Goal: Information Seeking & Learning: Learn about a topic

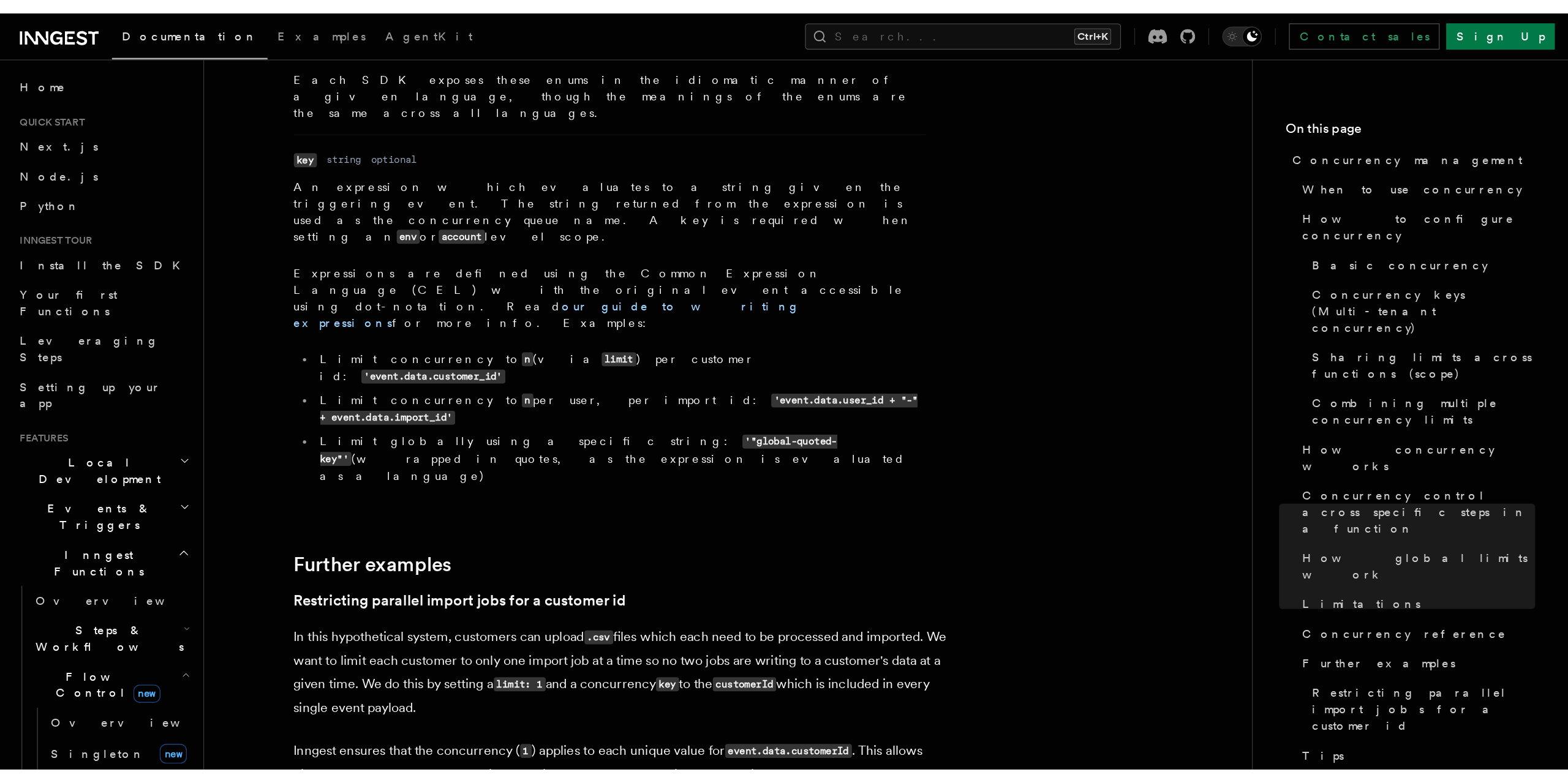
scroll to position [4593, 0]
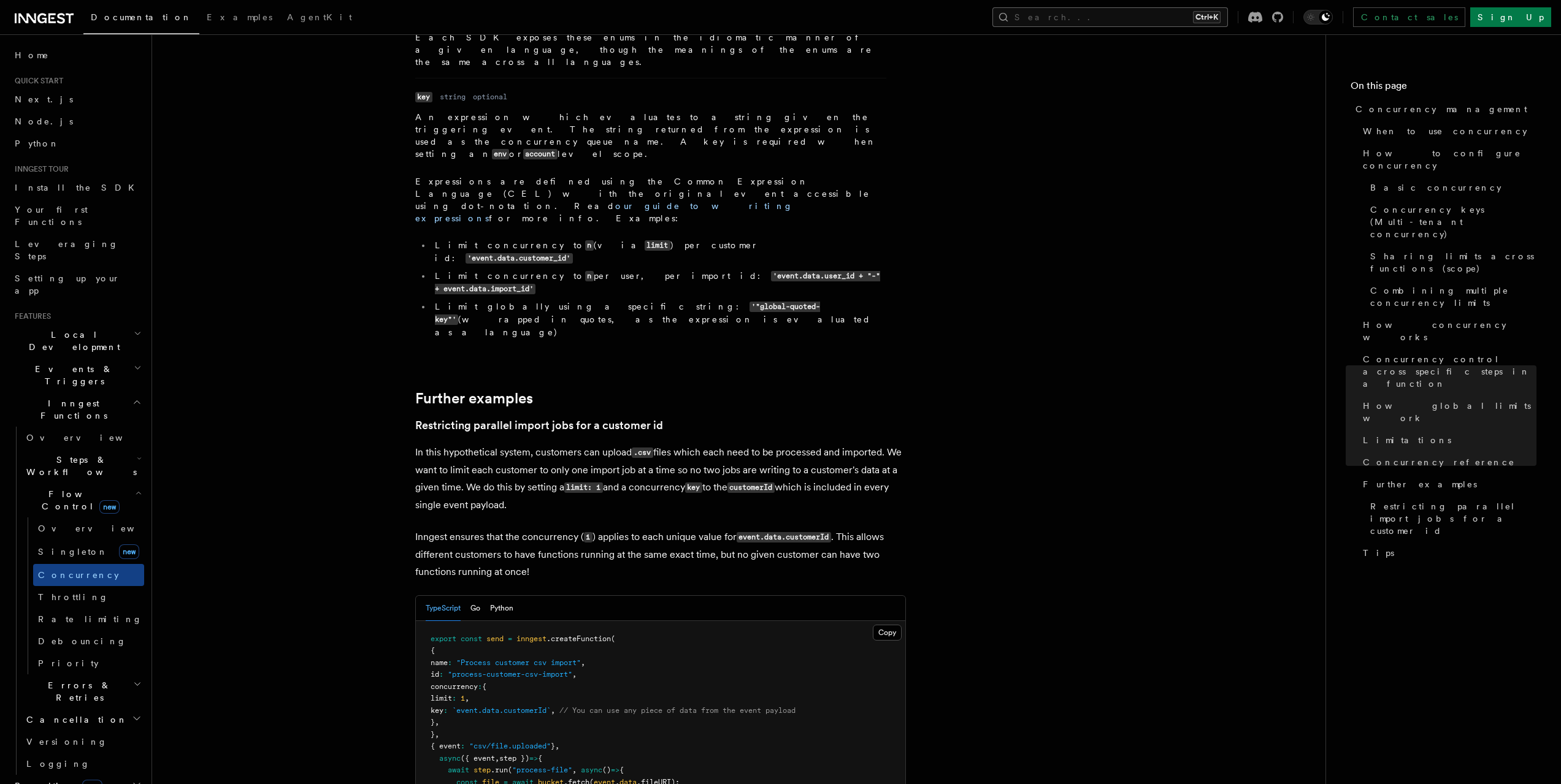
click at [1168, 11] on button "Search... Ctrl+K" at bounding box center [1110, 17] width 236 height 20
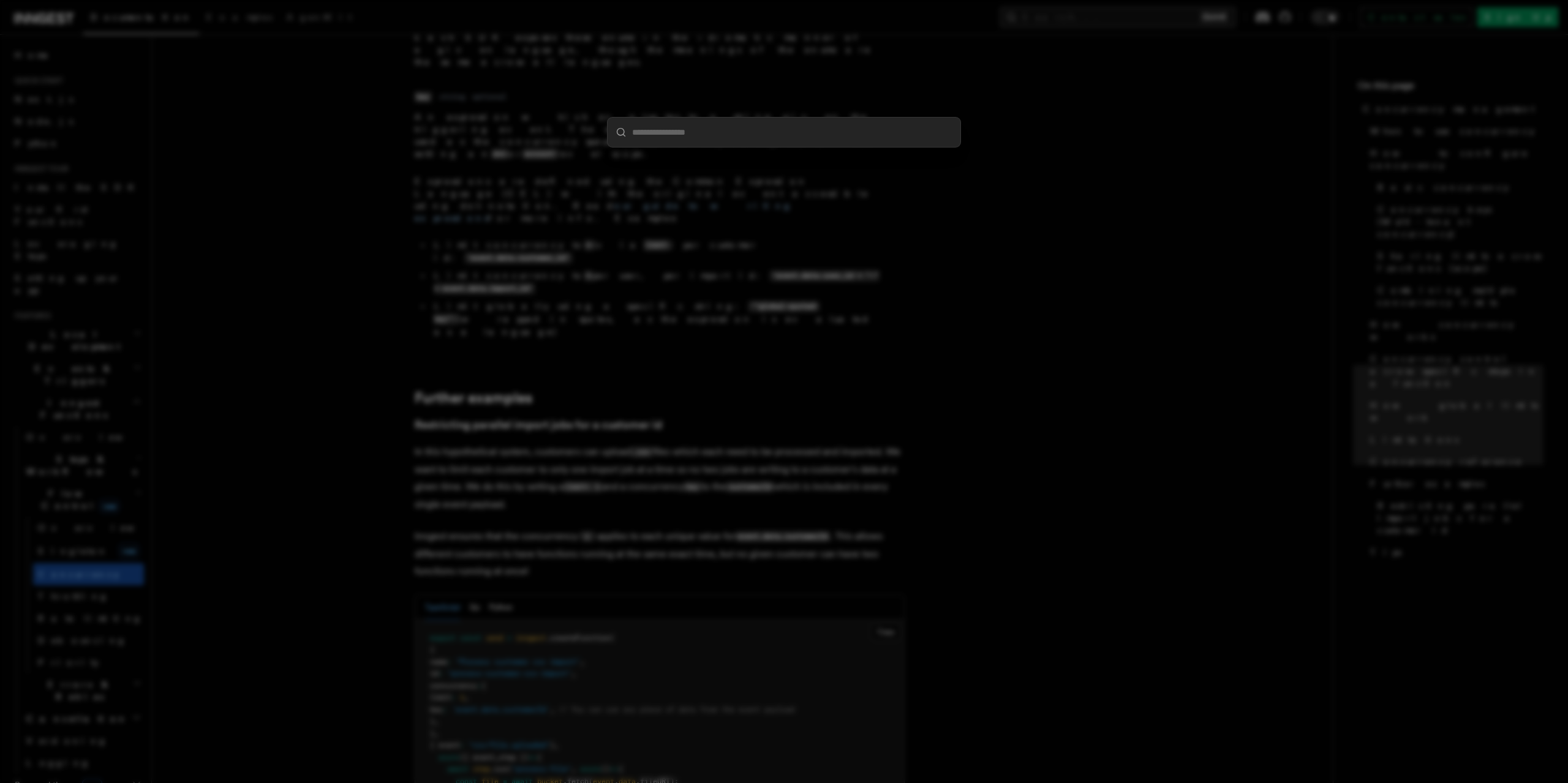
type input "*******"
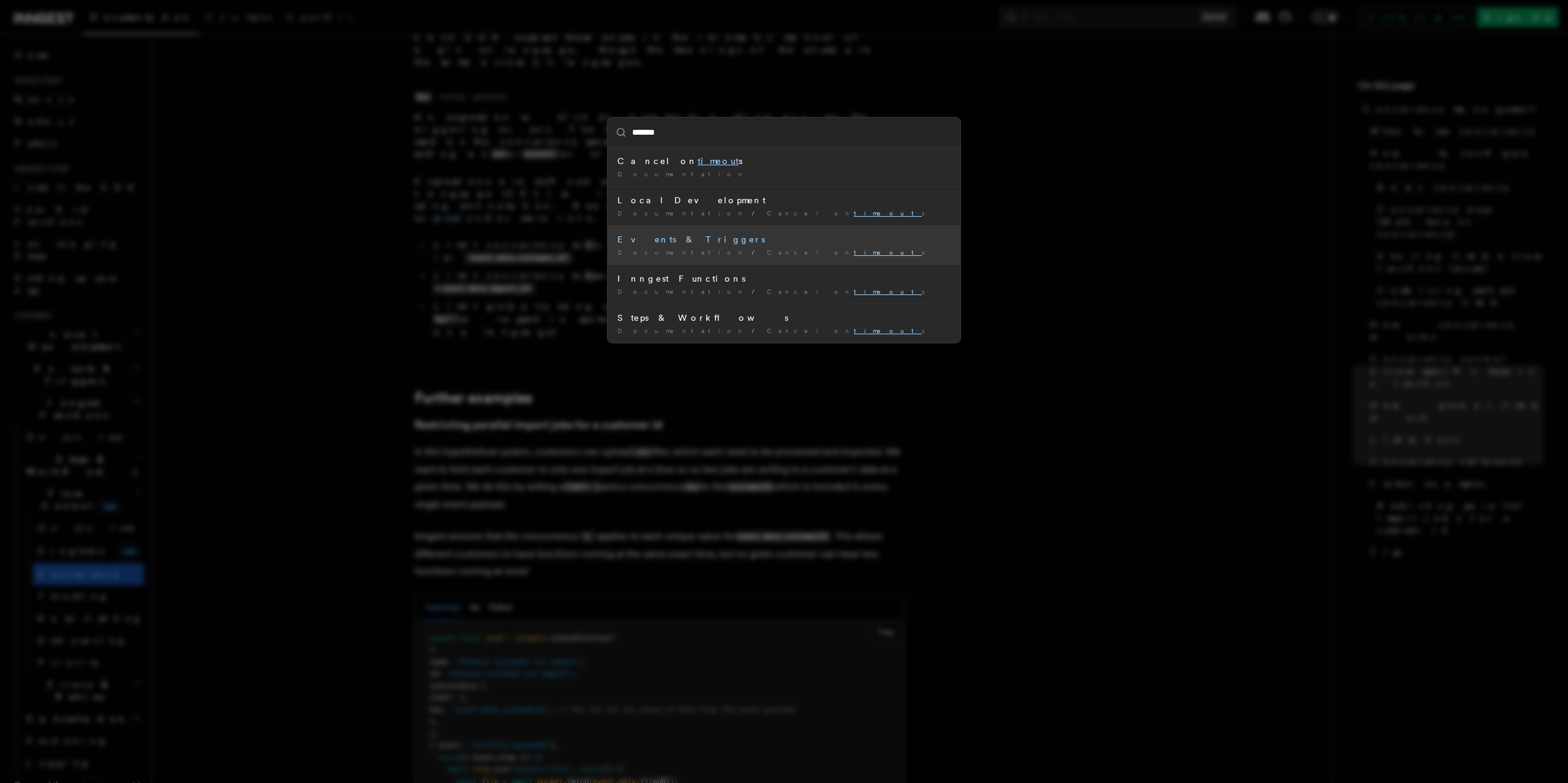
click at [767, 248] on div "Documentation / Cancel on timeout s /" at bounding box center [784, 253] width 333 height 9
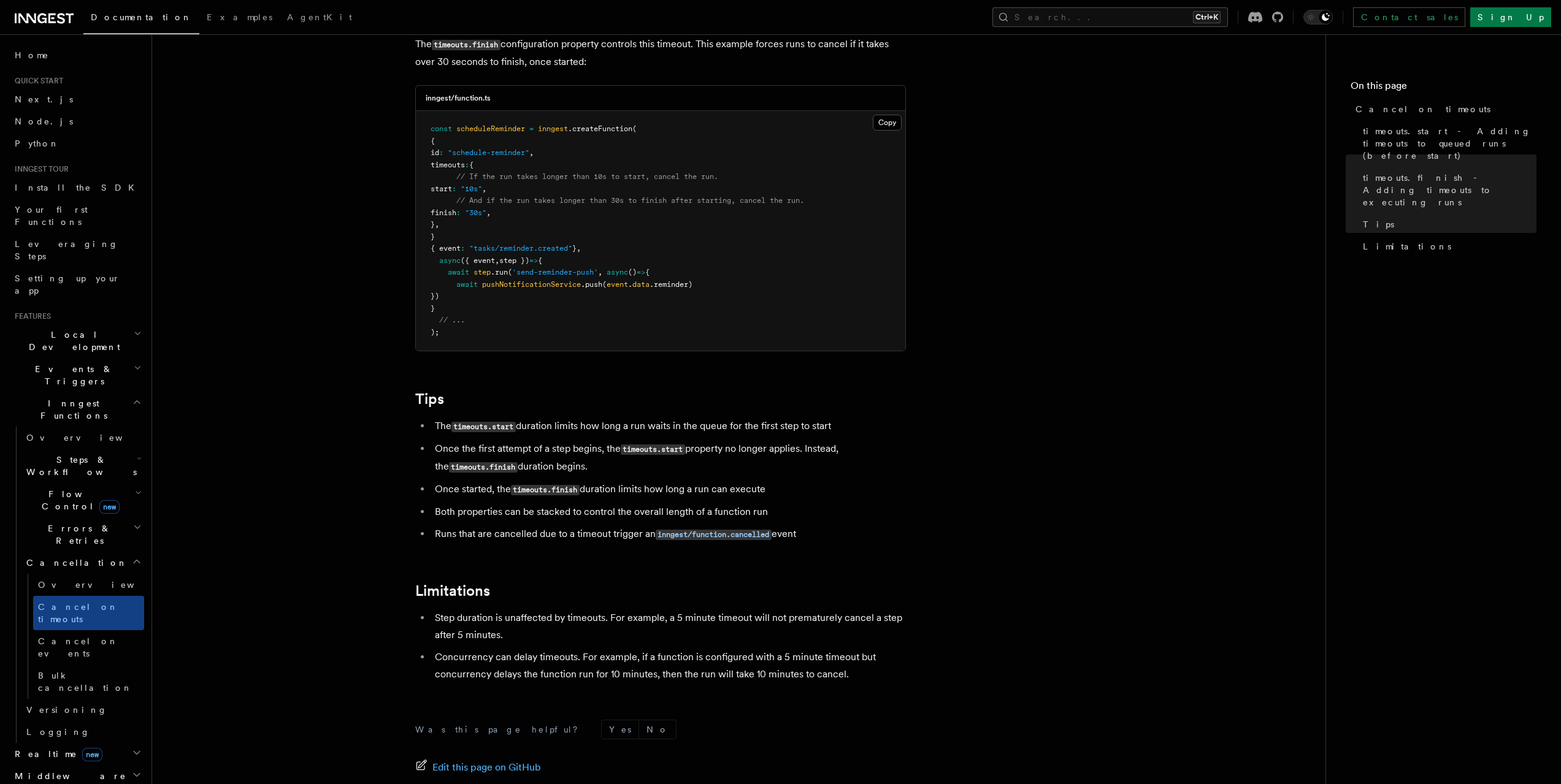
scroll to position [545, 0]
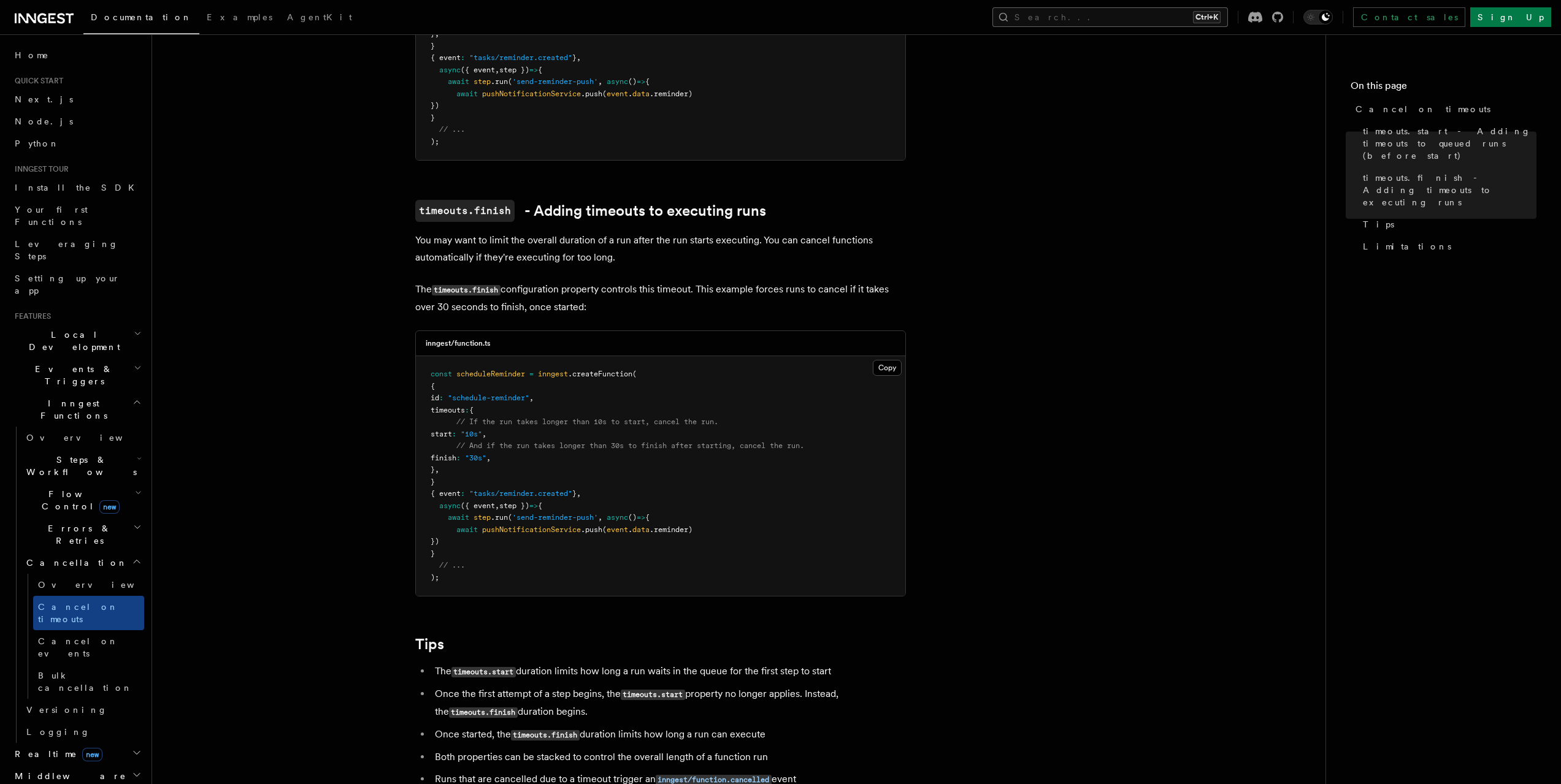
click at [1138, 15] on button "Search... Ctrl+K" at bounding box center [1110, 17] width 236 height 20
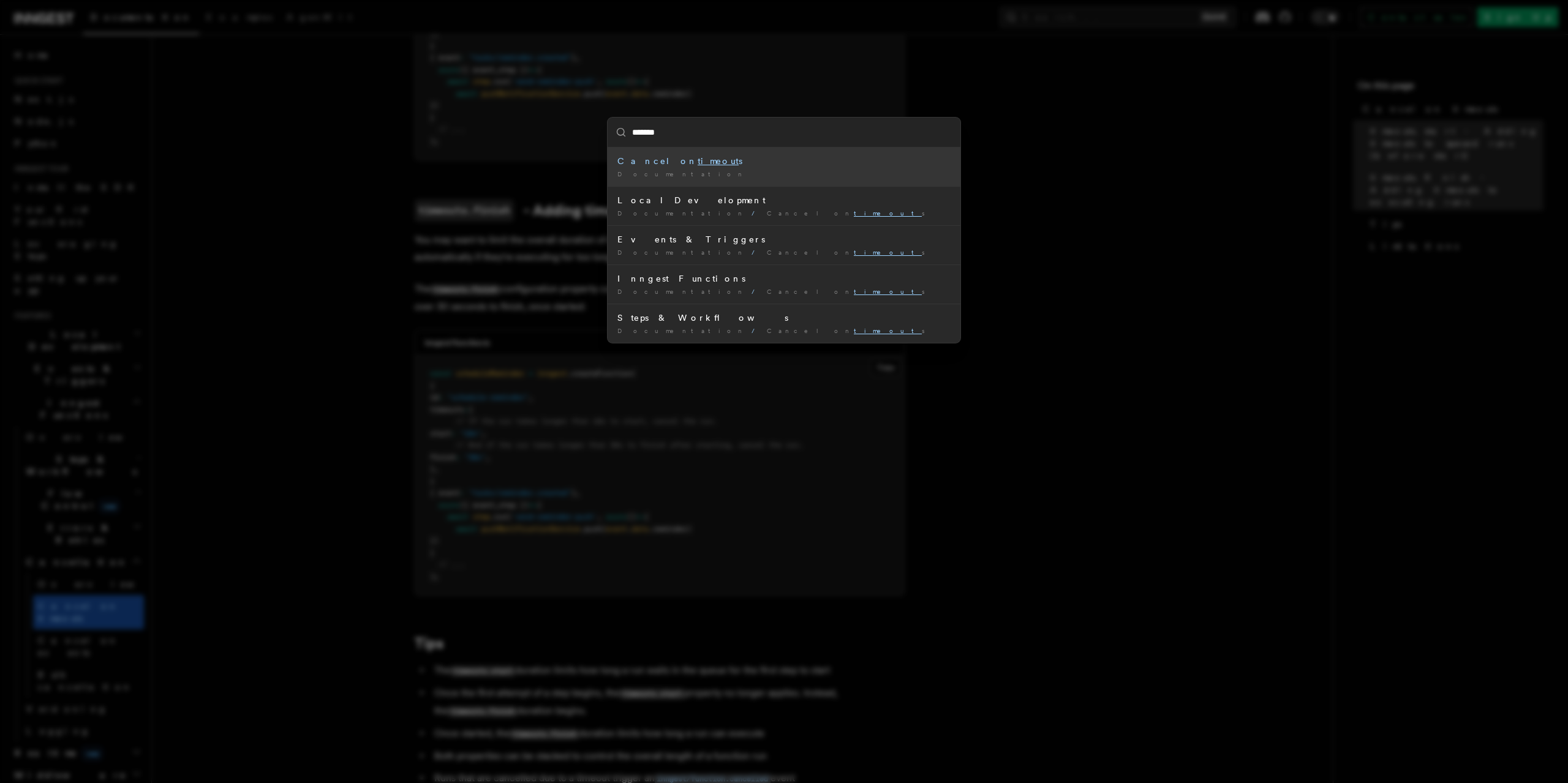
type input "*******"
click at [1114, 226] on div "******* Cancel on timeout s Documentation / Local Development Documentation / C…" at bounding box center [784, 391] width 1568 height 783
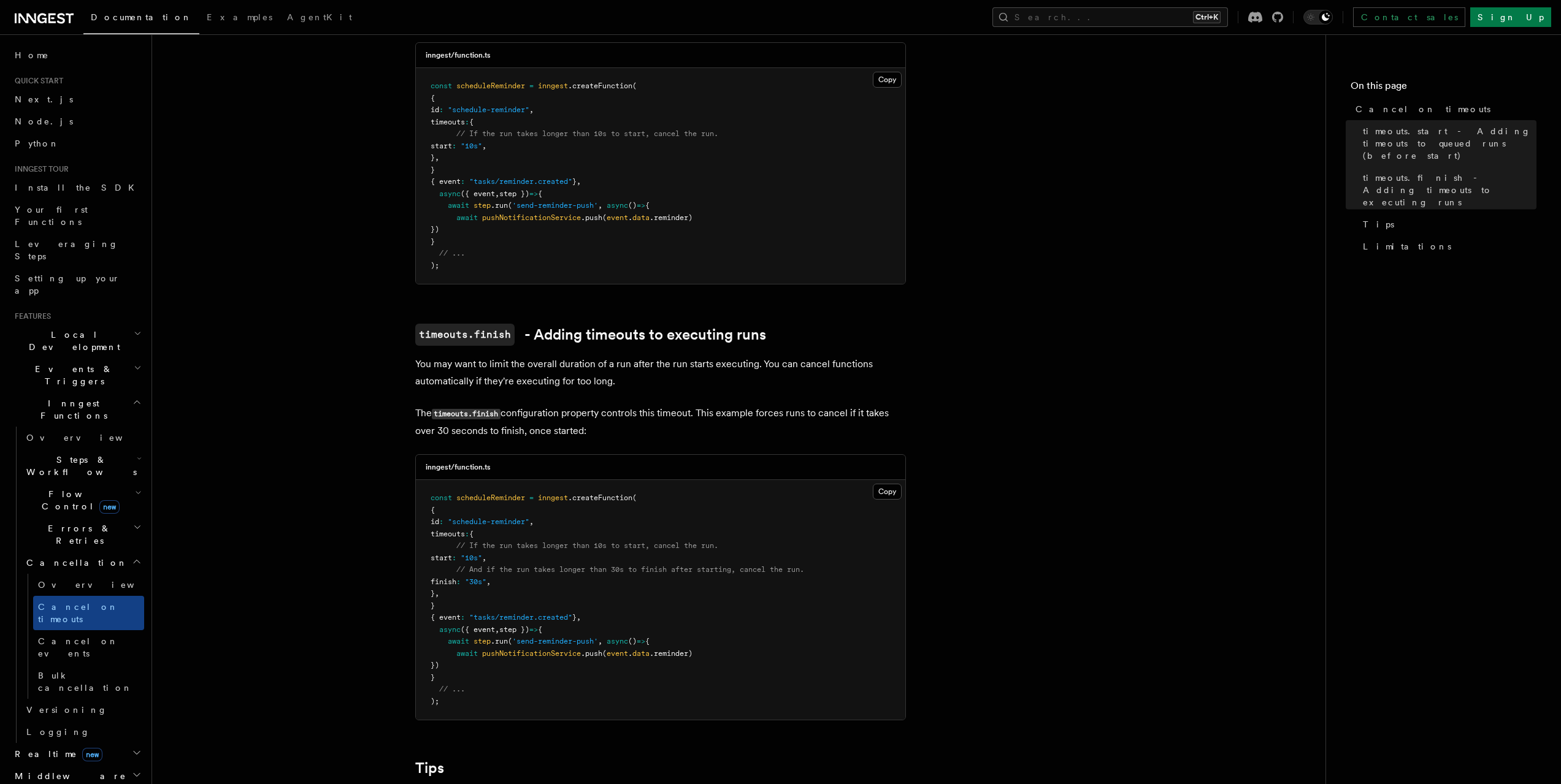
scroll to position [177, 0]
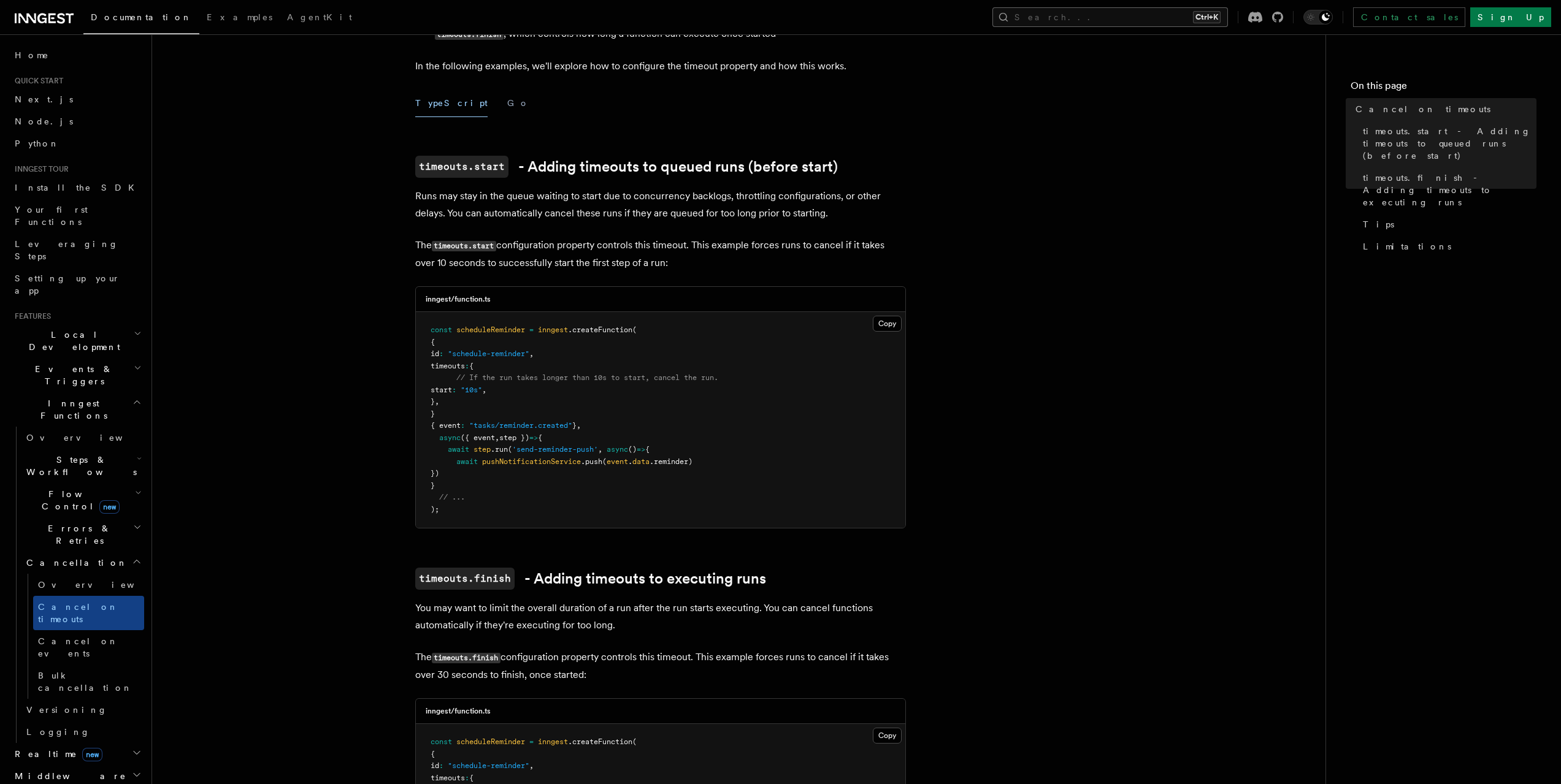
click at [1125, 9] on button "Search... Ctrl+K" at bounding box center [1110, 17] width 236 height 20
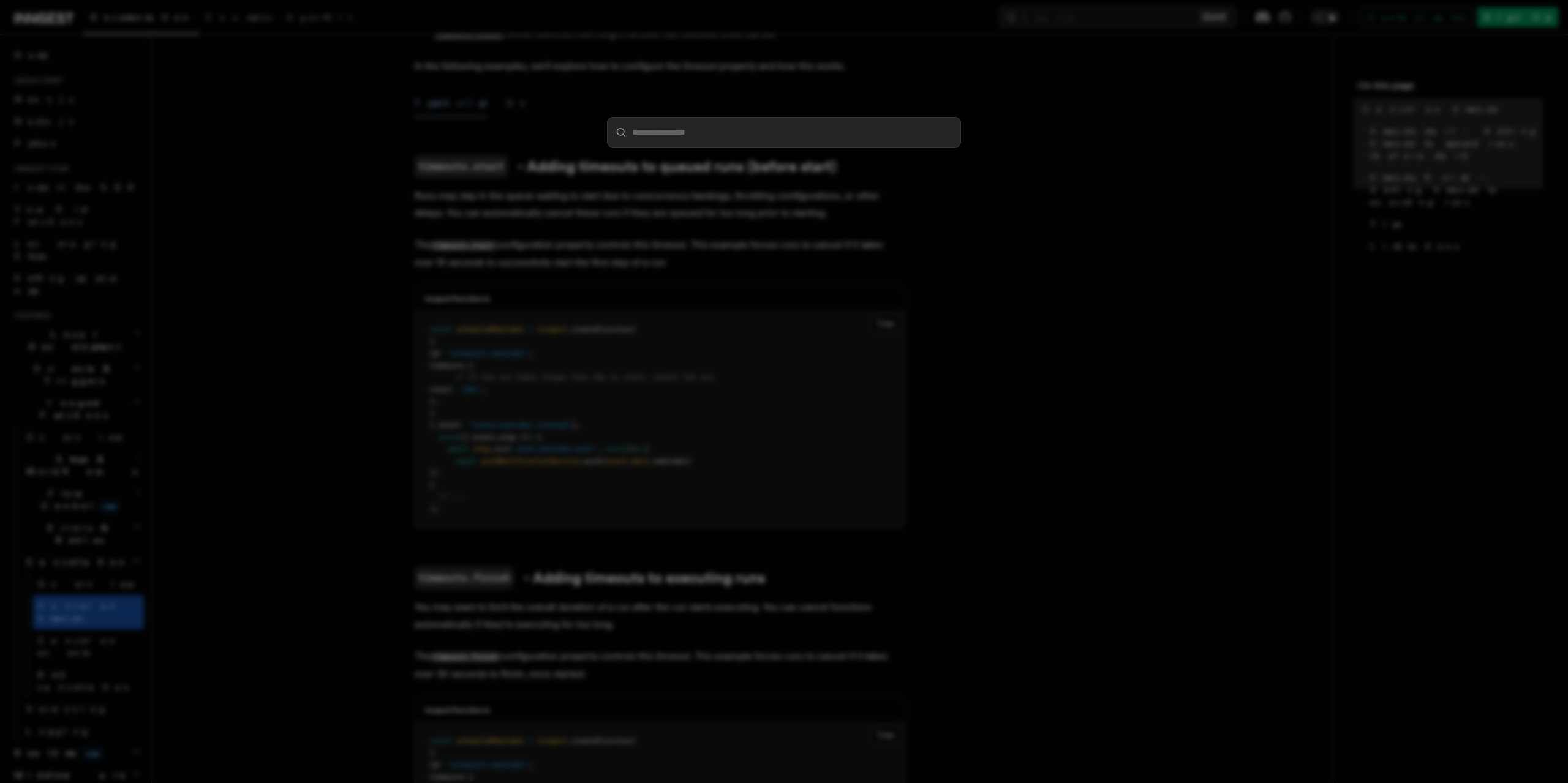
type input "*"
type input "*****"
click at [814, 162] on div "Streaming v2.3.0+" at bounding box center [784, 161] width 333 height 12
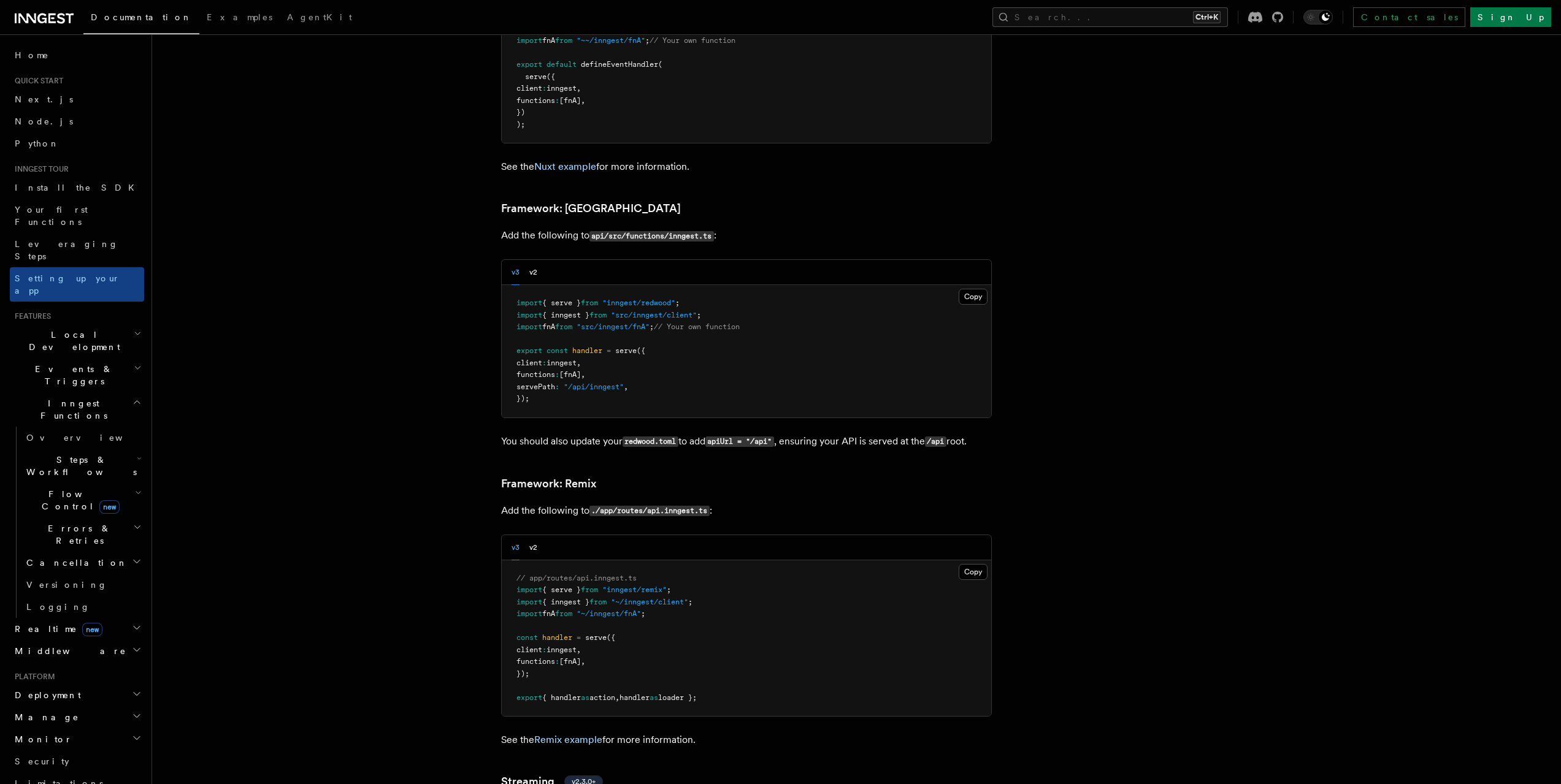
scroll to position [9247, 0]
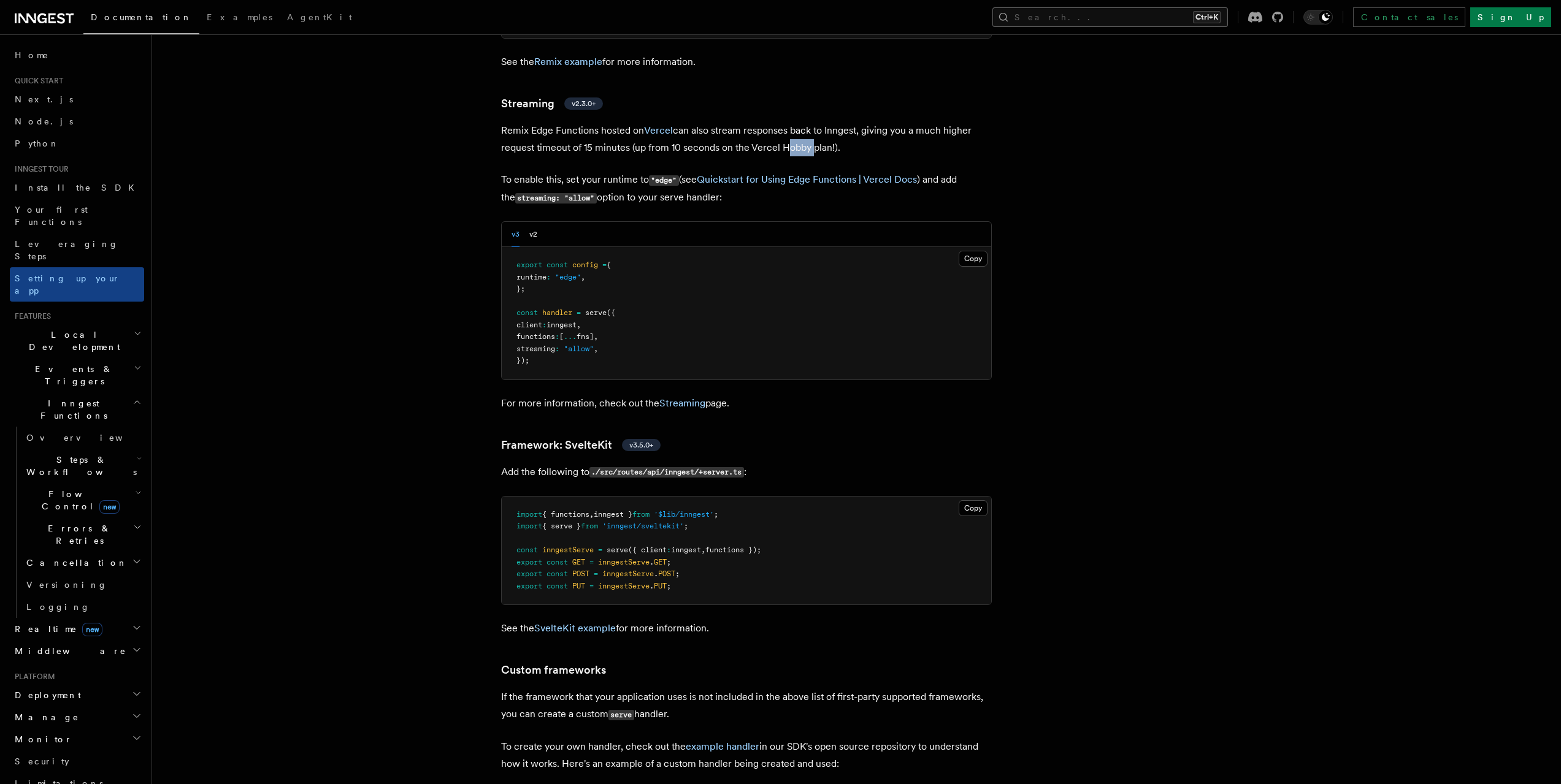
click at [1151, 15] on button "Search... Ctrl+K" at bounding box center [1110, 17] width 236 height 20
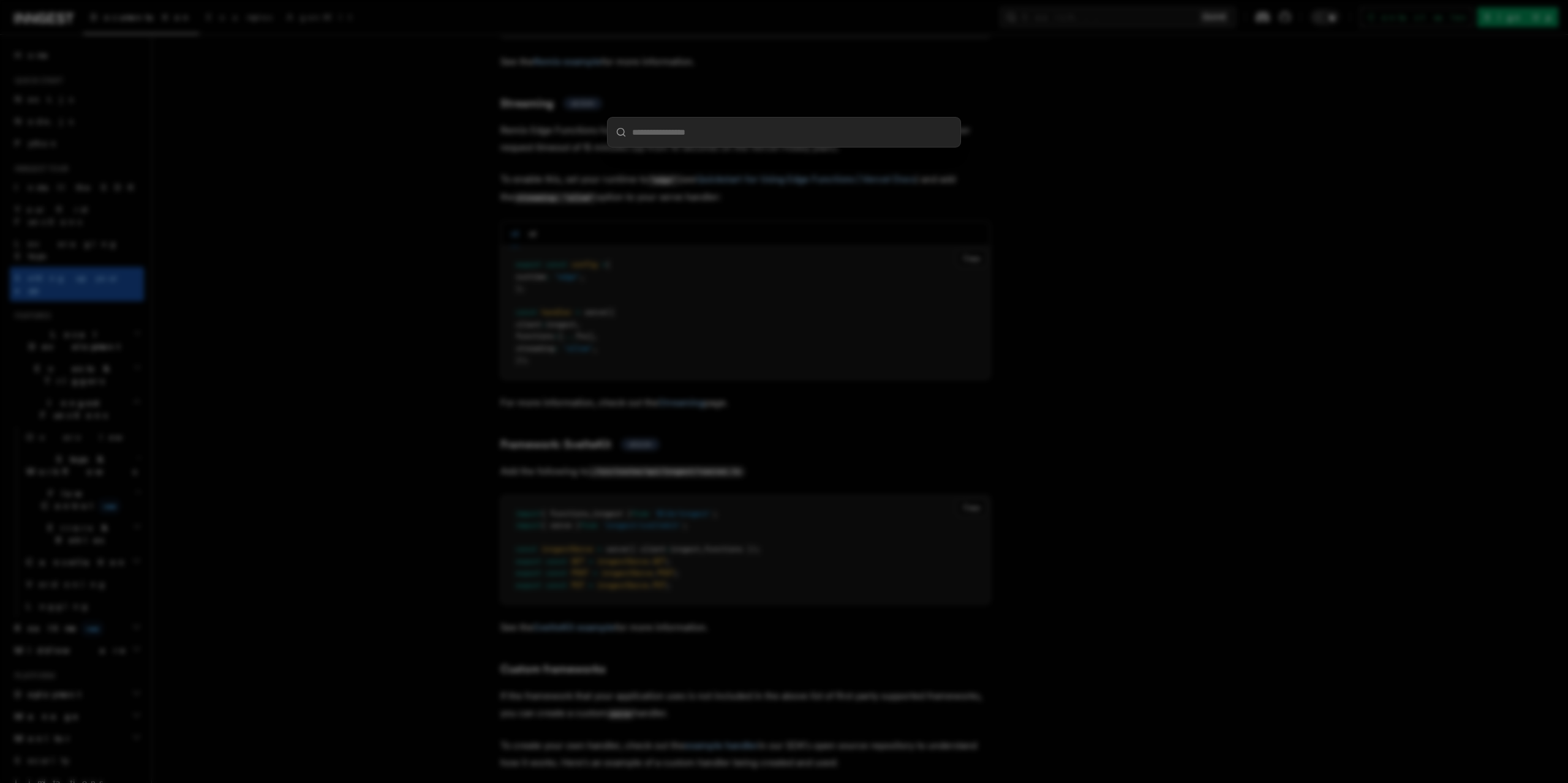
click at [390, 305] on div at bounding box center [784, 391] width 1568 height 783
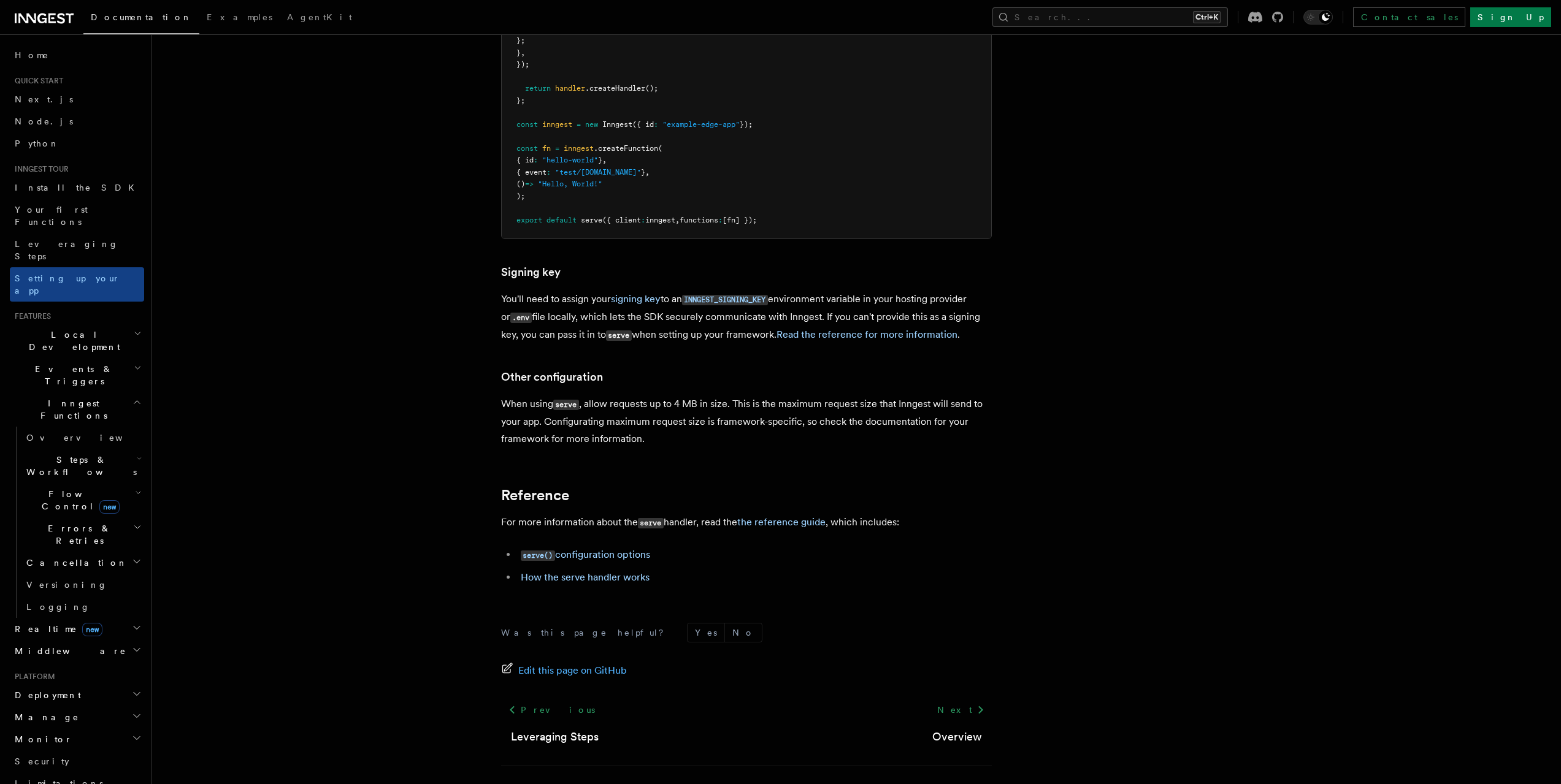
scroll to position [10206, 0]
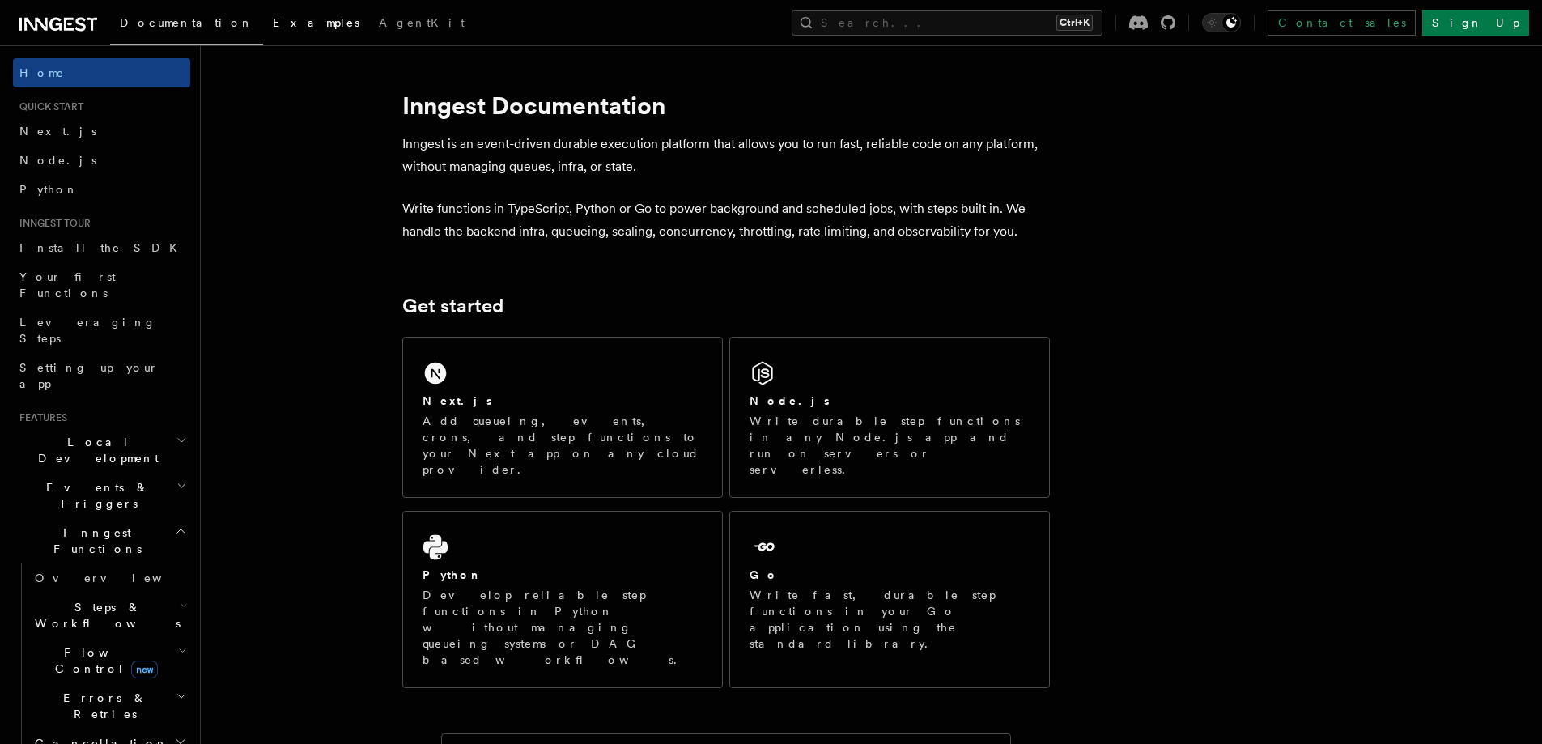
click at [273, 25] on span "Examples" at bounding box center [316, 22] width 87 height 13
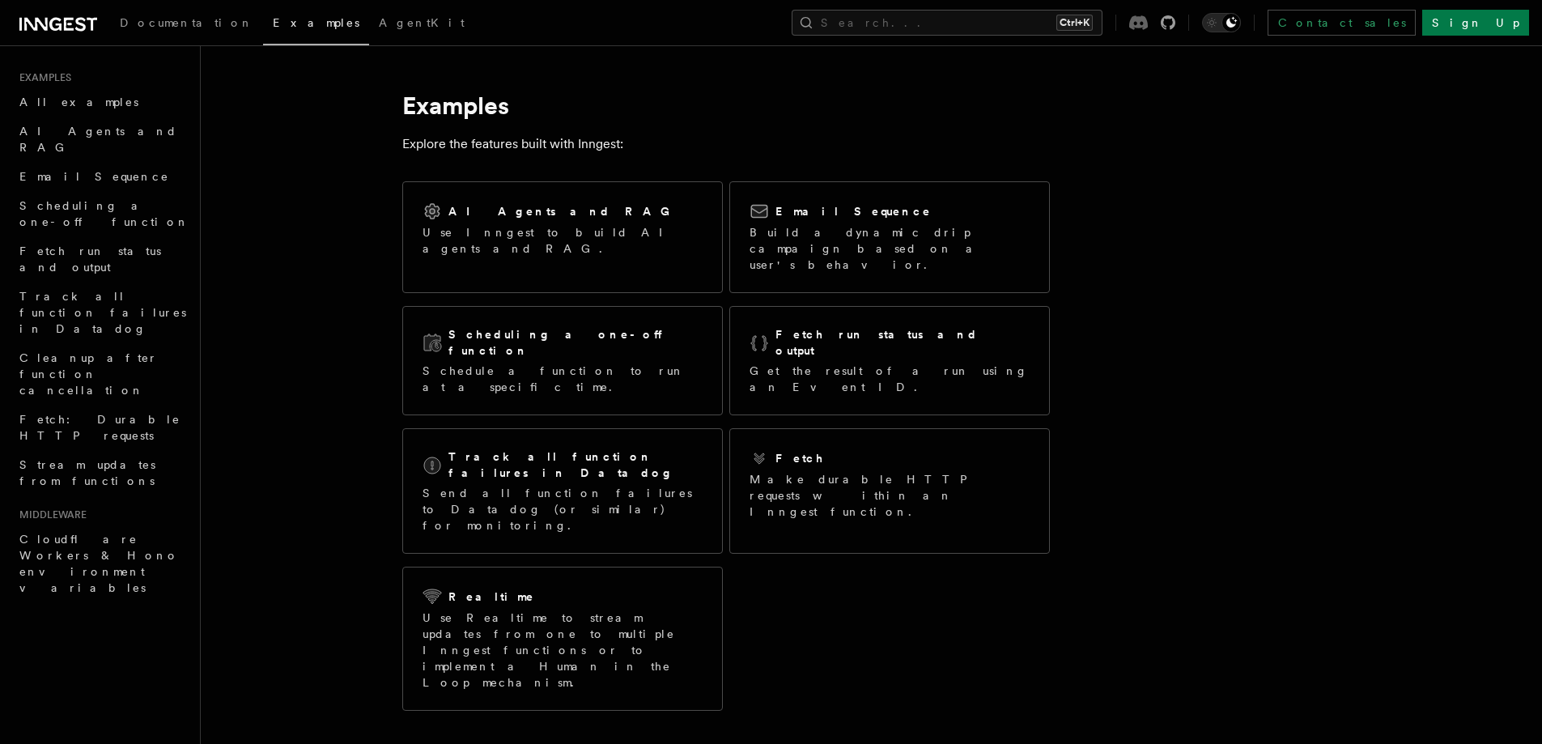
click at [1148, 20] on icon at bounding box center [1138, 22] width 19 height 15
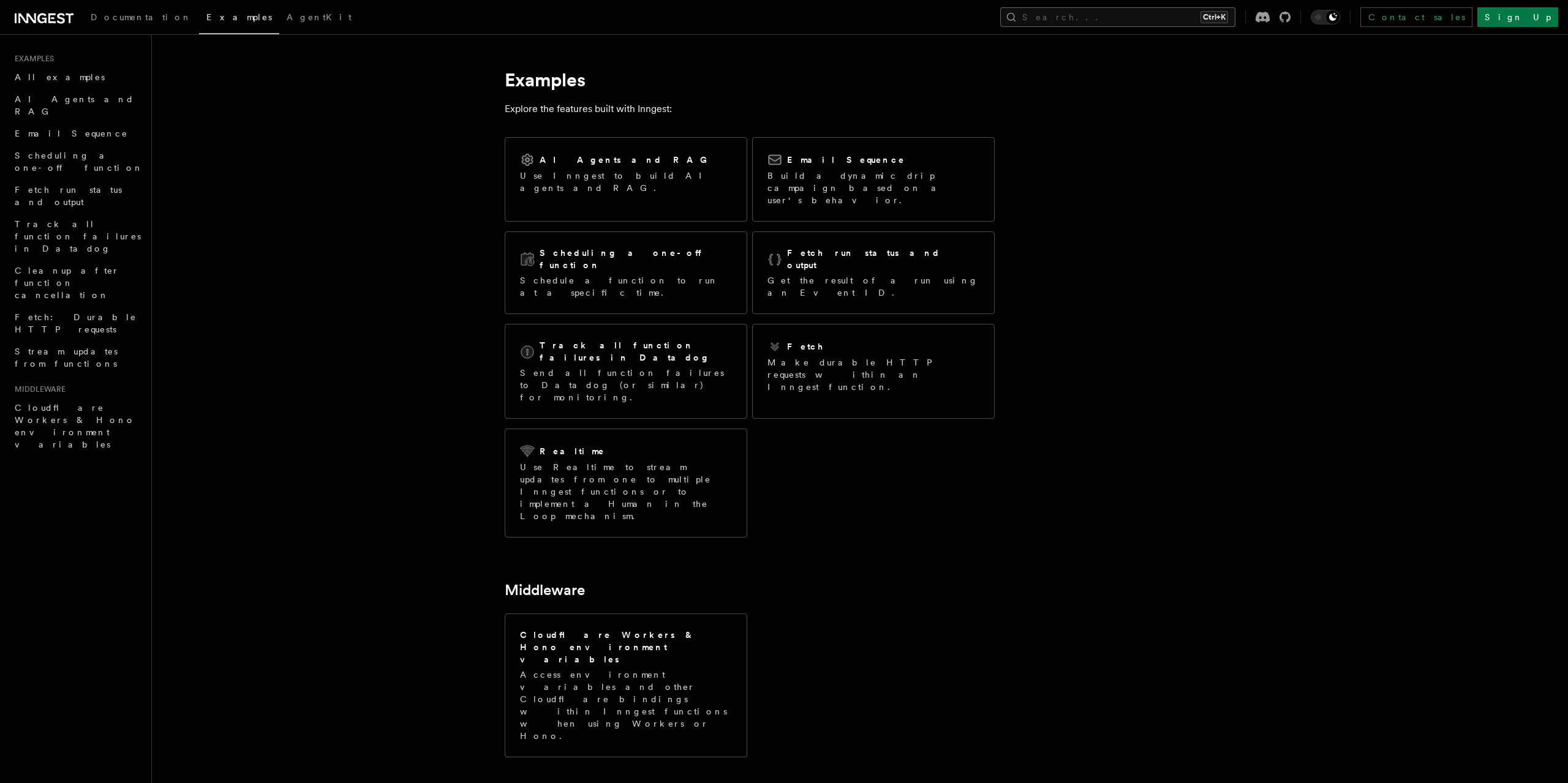
click at [1166, 14] on button "Search... Ctrl+K" at bounding box center [1118, 17] width 235 height 20
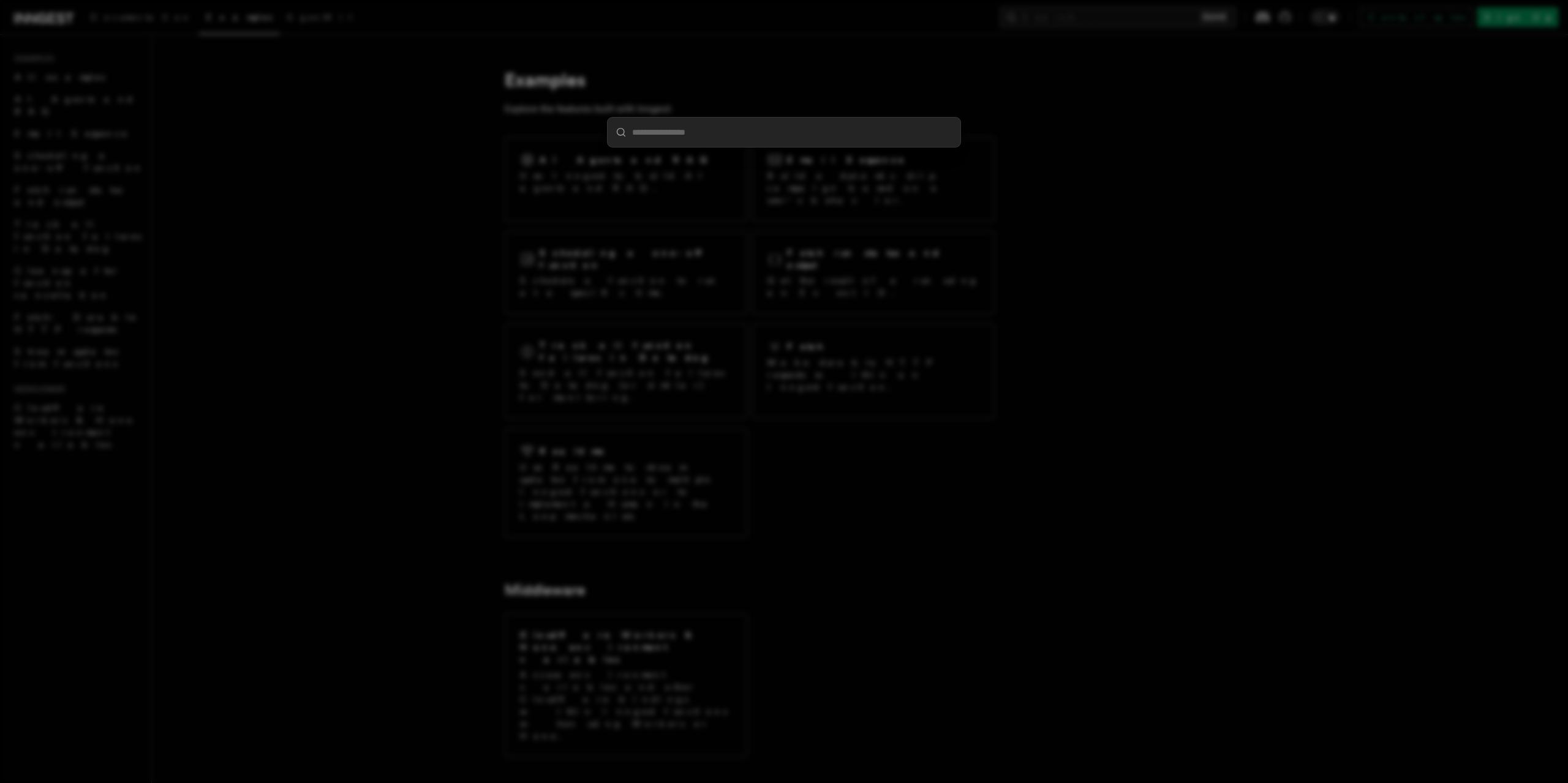
type input "*****"
click at [806, 159] on div "Streaming v2.3.0+" at bounding box center [784, 161] width 333 height 12
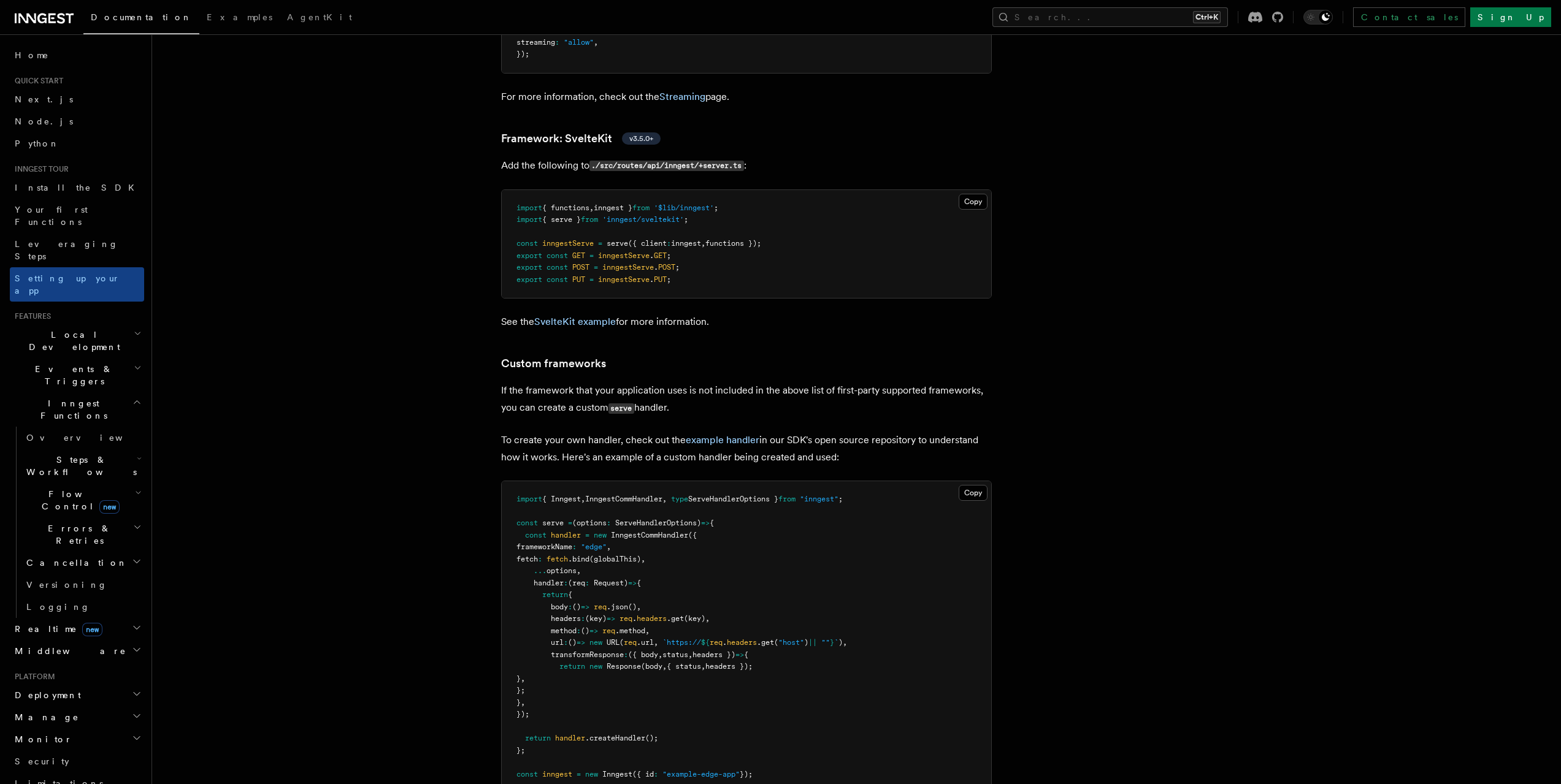
scroll to position [9983, 0]
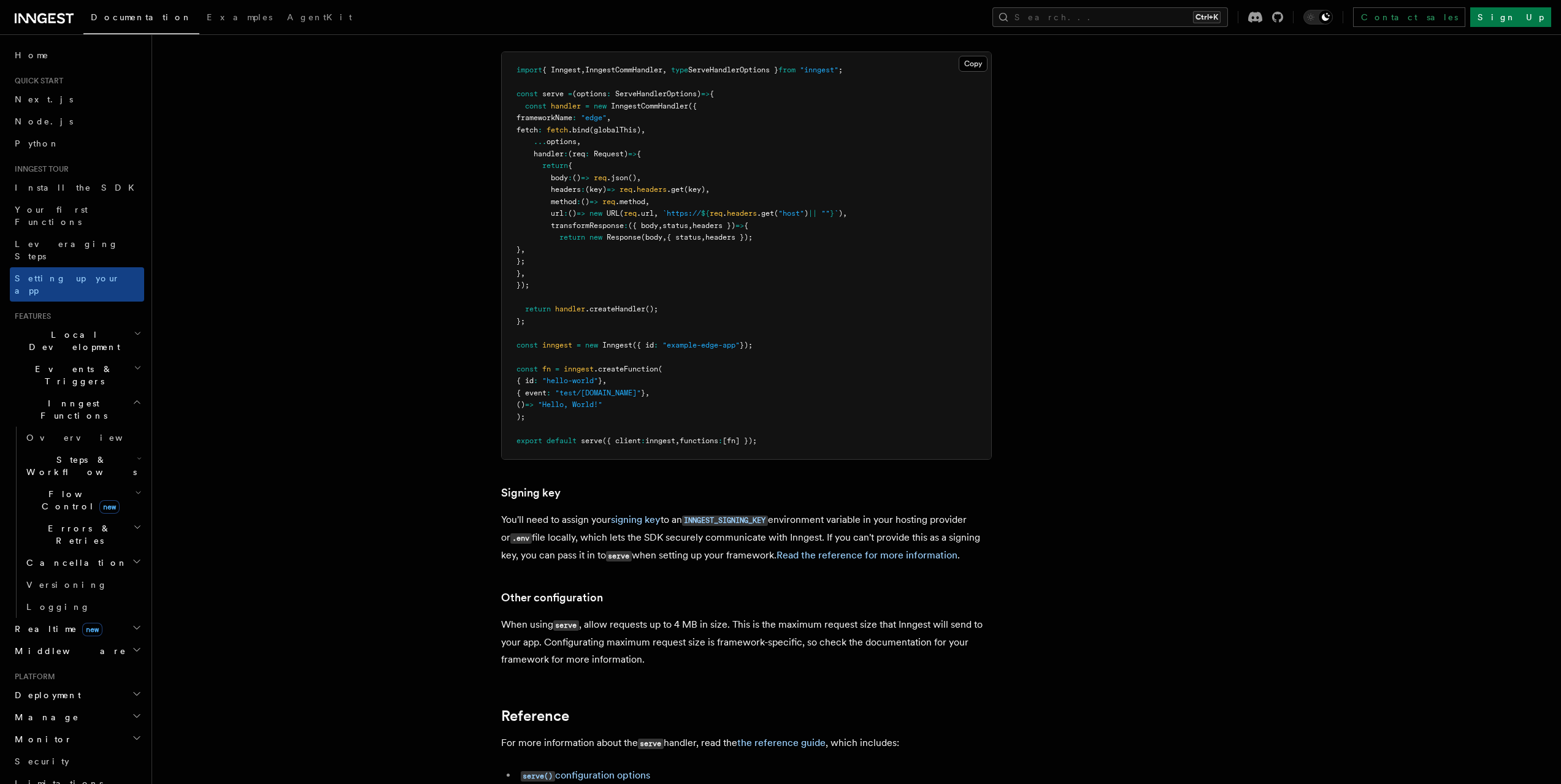
click at [51, 23] on icon at bounding box center [44, 18] width 59 height 14
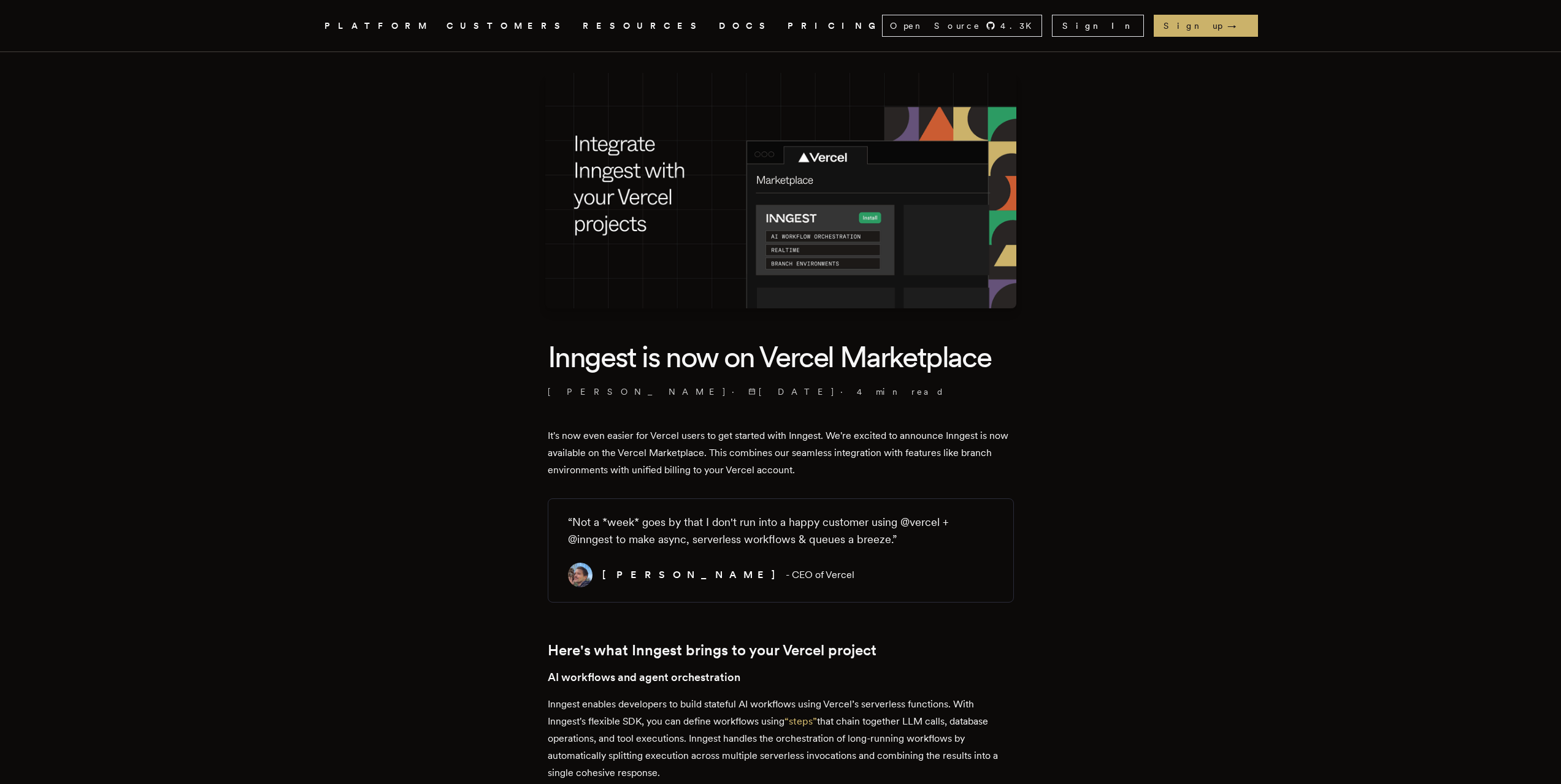
scroll to position [2694, 0]
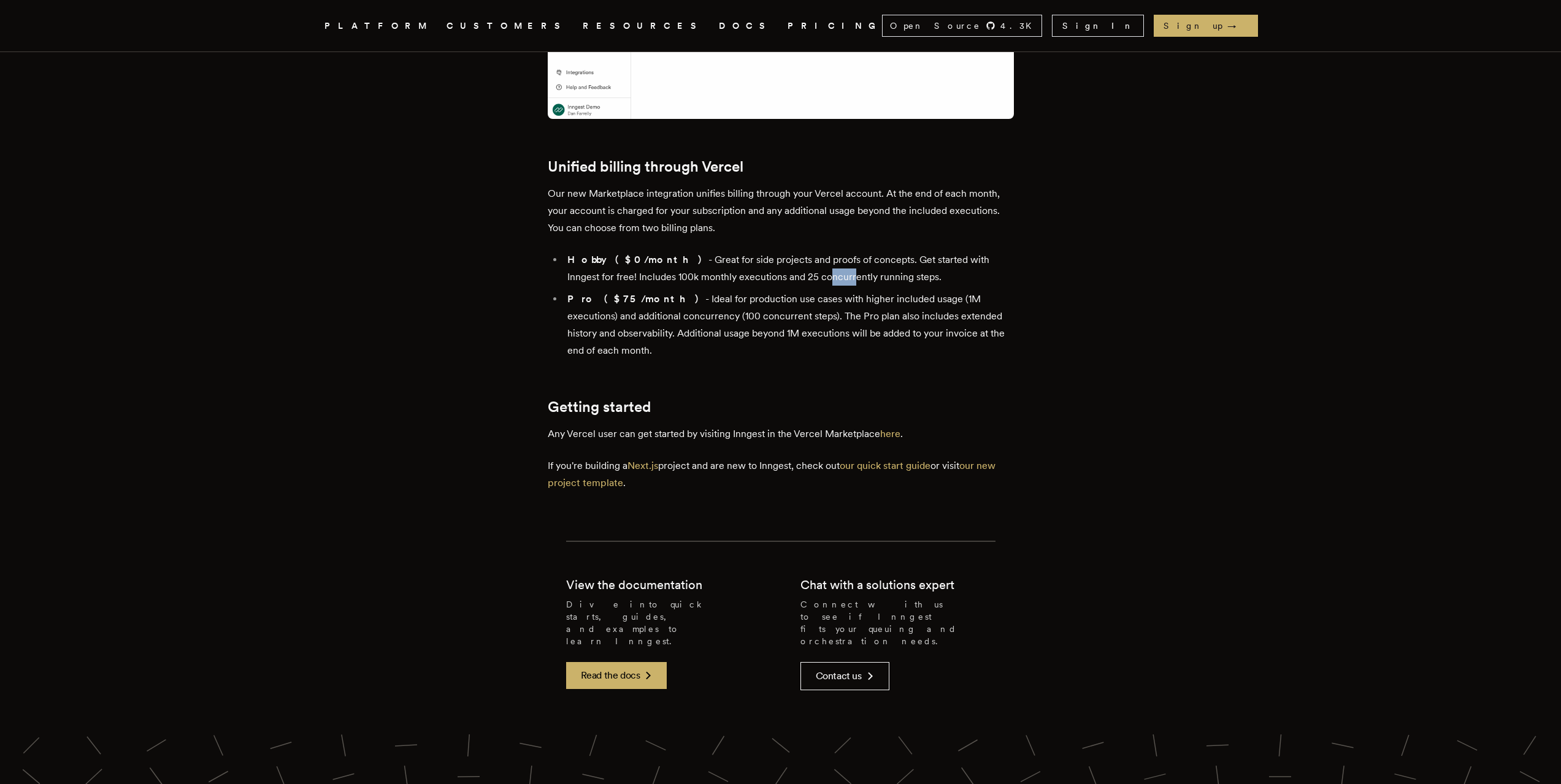
drag, startPoint x: 805, startPoint y: 392, endPoint x: 779, endPoint y: 392, distance: 26.0
click at [779, 286] on li "Hobby ($0/month) - Great for side projects and proofs of concepts. Get started …" at bounding box center [789, 268] width 450 height 34
drag, startPoint x: 739, startPoint y: 431, endPoint x: 697, endPoint y: 428, distance: 42.1
click at [697, 359] on li "Pro ($75/month) - Ideal for production use cases with higher included usage (1M…" at bounding box center [789, 325] width 450 height 69
copy li "concurren"
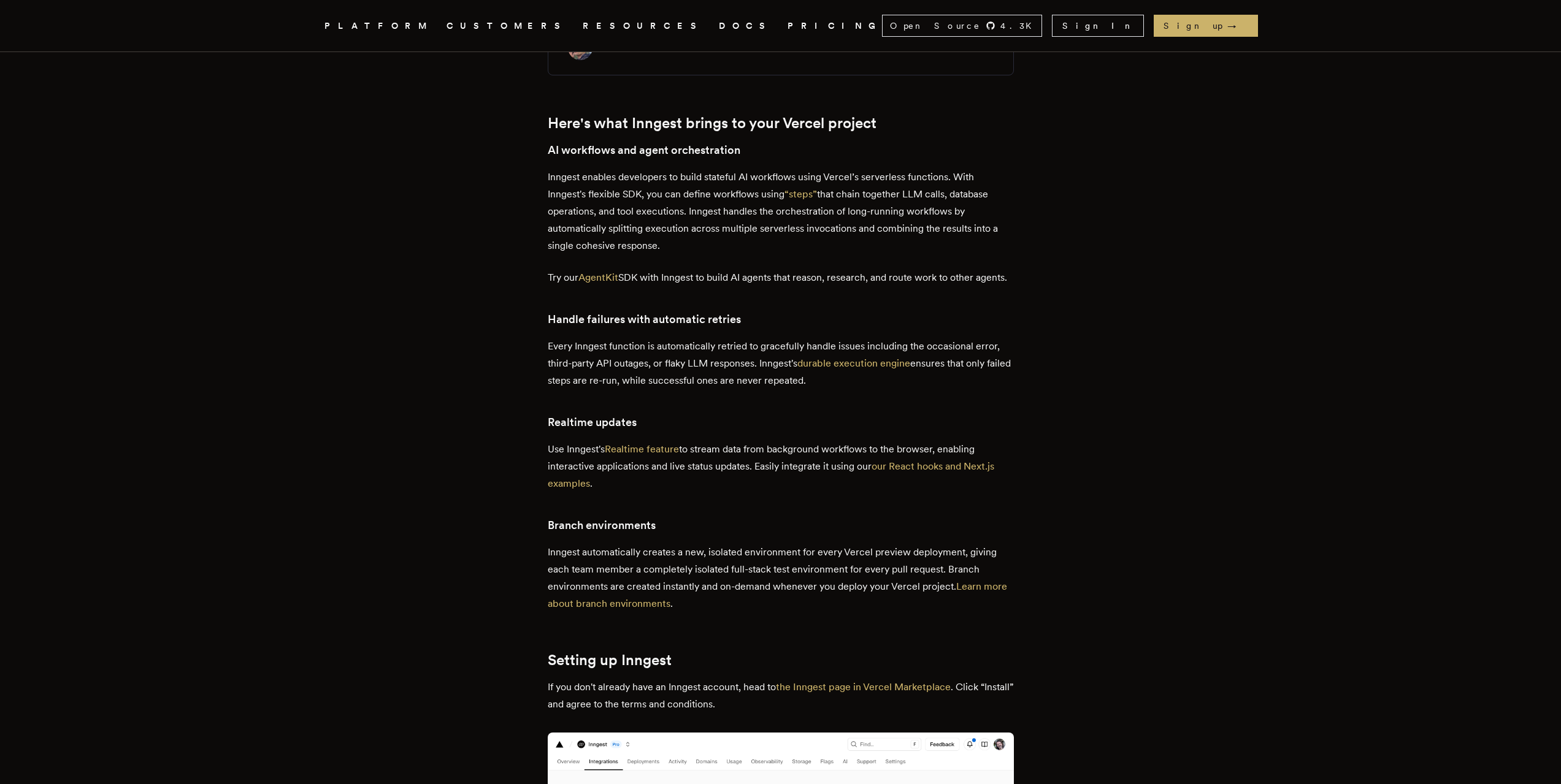
scroll to position [0, 0]
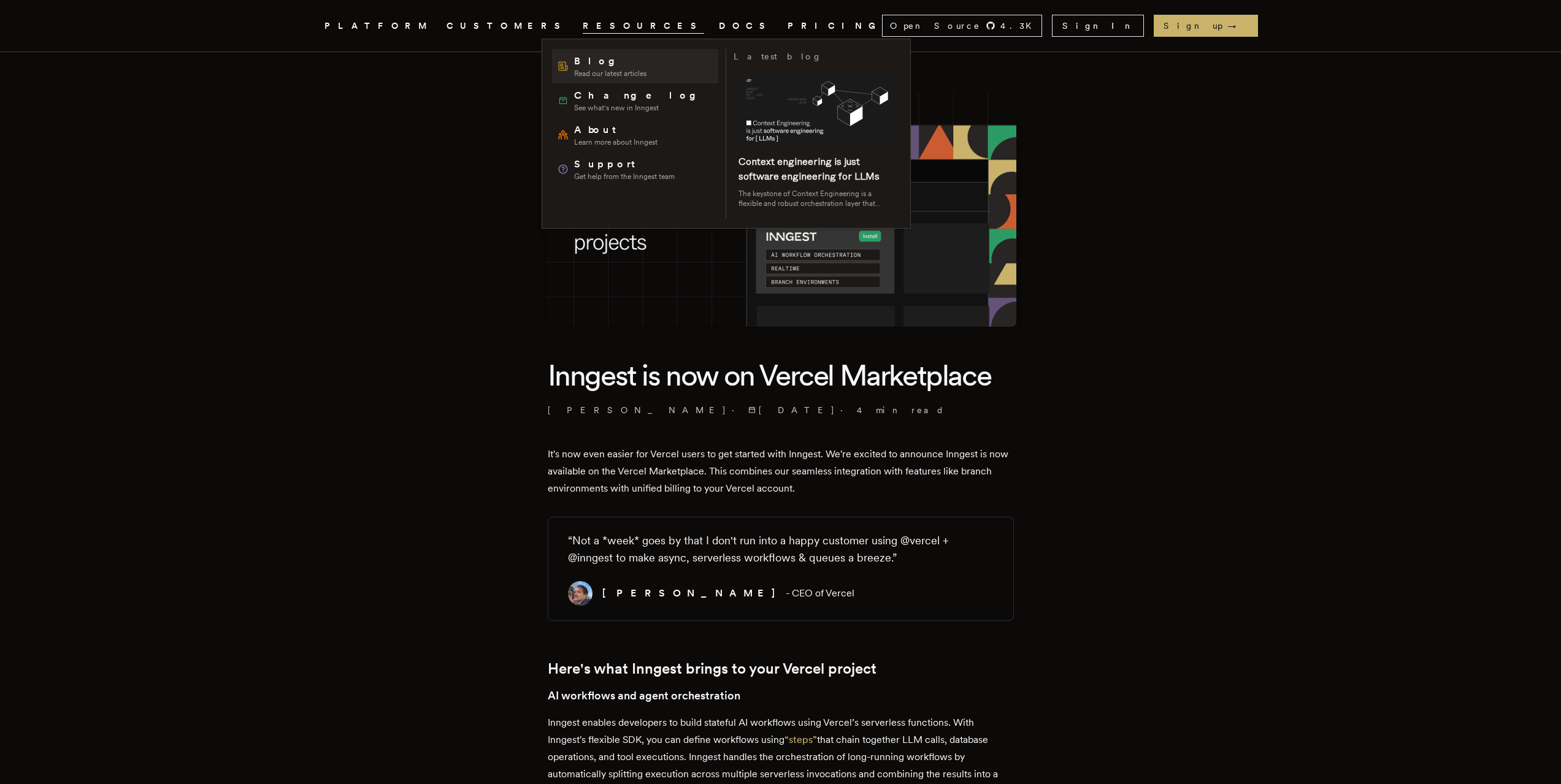
click at [574, 61] on div "Blog Read our latest articles" at bounding box center [602, 66] width 89 height 24
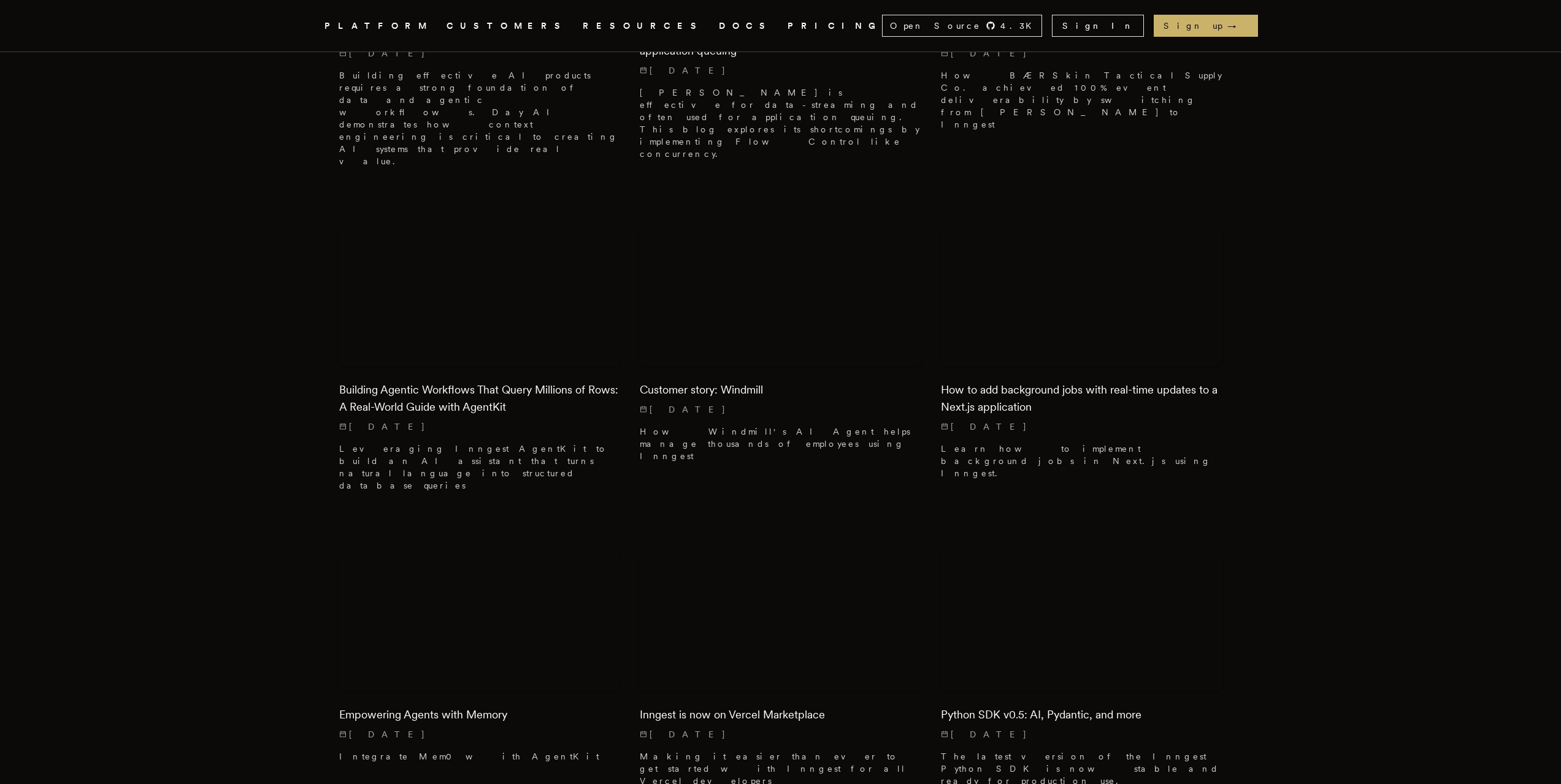
scroll to position [920, 0]
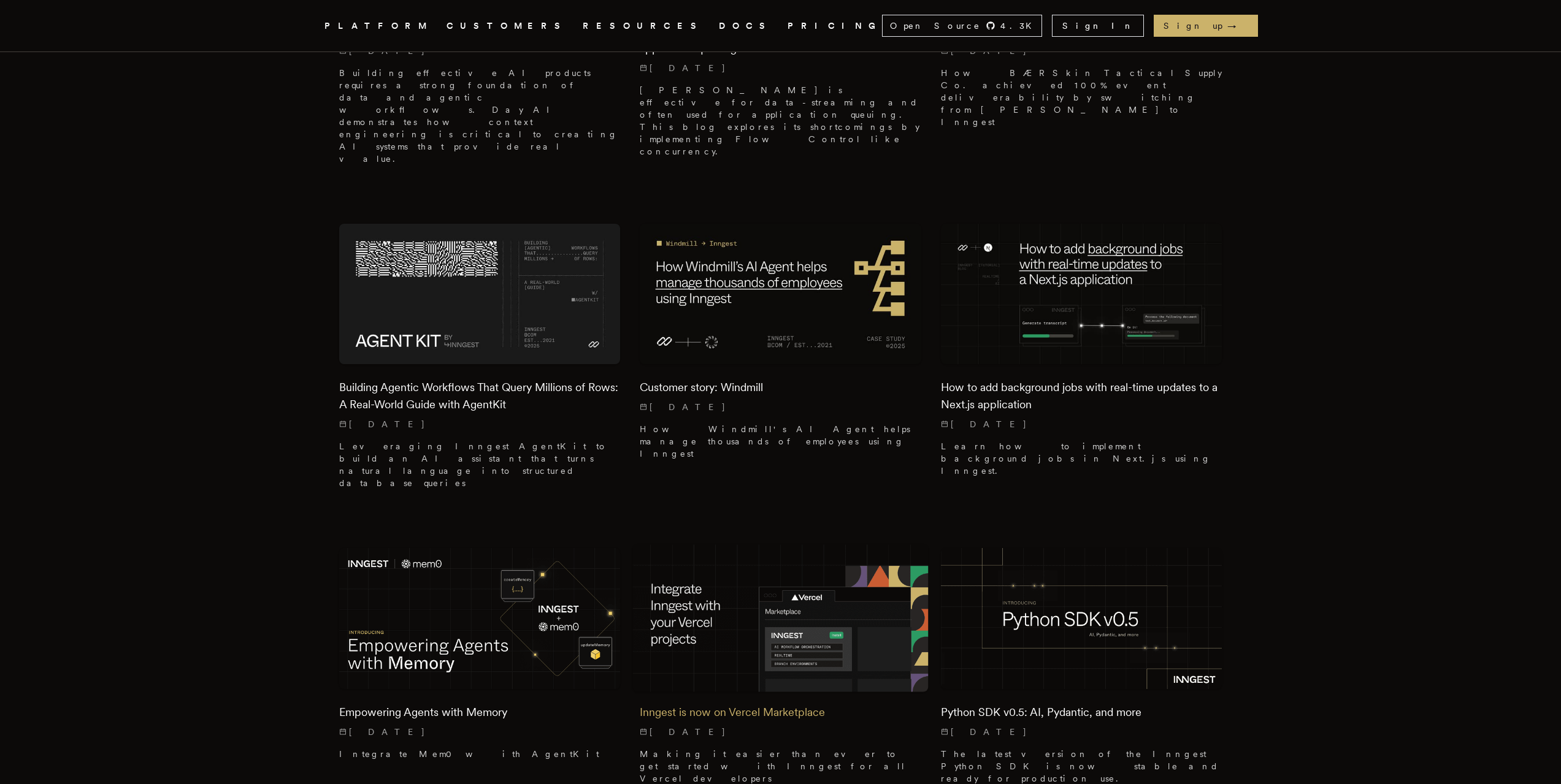
click at [725, 545] on img at bounding box center [780, 619] width 296 height 148
